Goal: Transaction & Acquisition: Purchase product/service

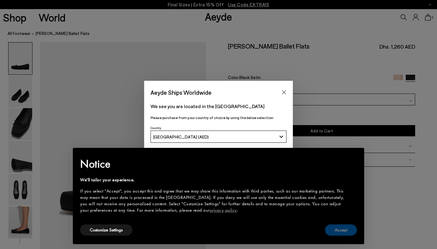
click at [337, 233] on button "Accept" at bounding box center [341, 229] width 32 height 11
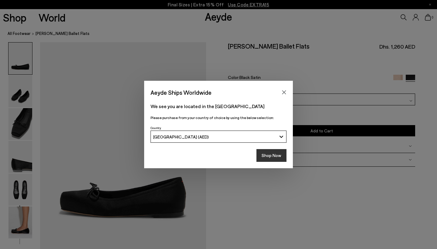
click at [279, 155] on button "Shop Now" at bounding box center [272, 155] width 30 height 13
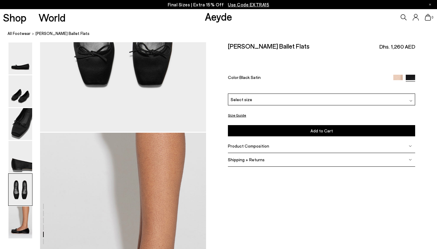
scroll to position [972, 0]
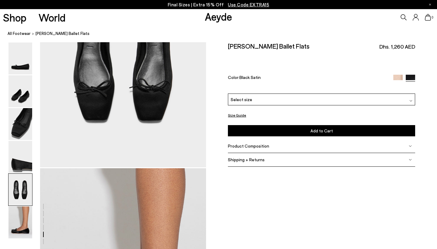
click at [402, 74] on img at bounding box center [398, 78] width 9 height 9
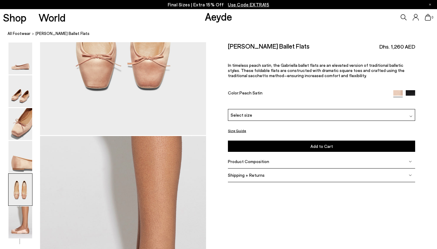
scroll to position [1121, 0]
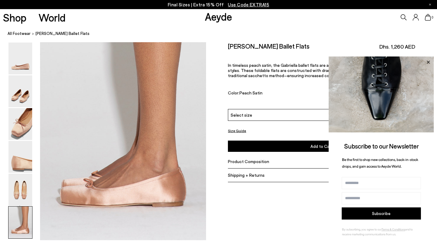
click at [428, 62] on icon at bounding box center [428, 61] width 3 height 3
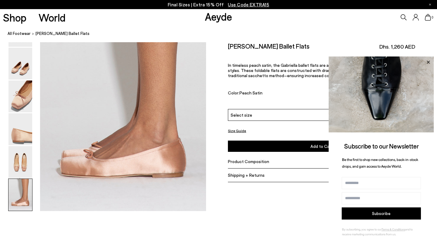
click at [428, 63] on icon at bounding box center [428, 61] width 3 height 3
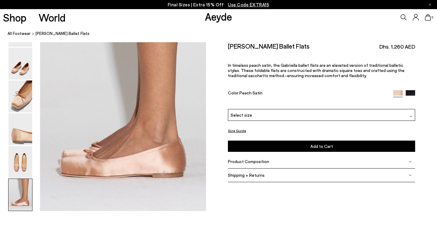
drag, startPoint x: 302, startPoint y: 46, endPoint x: 255, endPoint y: 47, distance: 47.1
click at [255, 47] on div "Gabriella Satin Ballet Flats Dhs. 1,260 AED" at bounding box center [321, 46] width 187 height 8
copy h2 "Satin Ballet Flats"
